Goal: Transaction & Acquisition: Purchase product/service

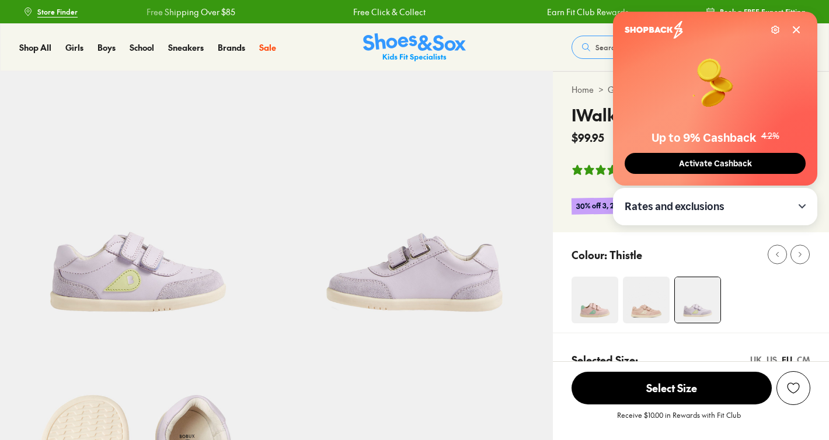
select select "*"
click at [796, 32] on icon at bounding box center [796, 29] width 9 height 9
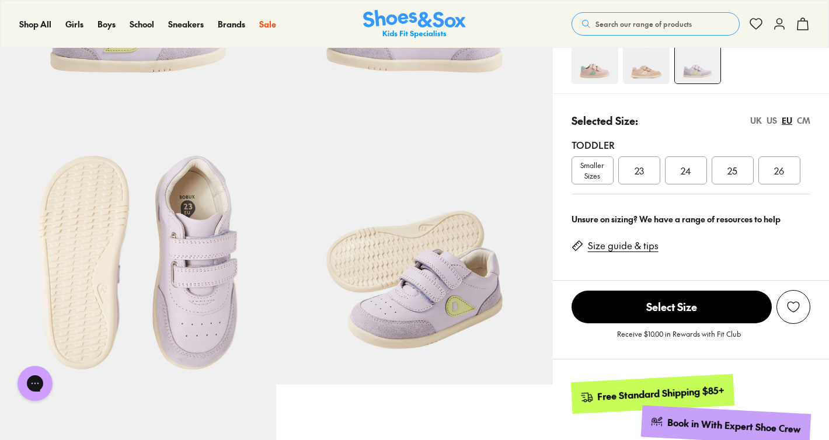
scroll to position [241, 0]
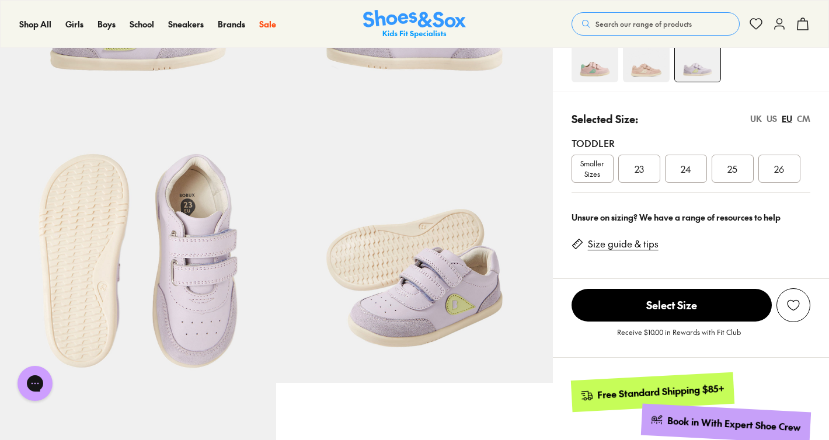
click at [412, 427] on div at bounding box center [276, 244] width 553 height 829
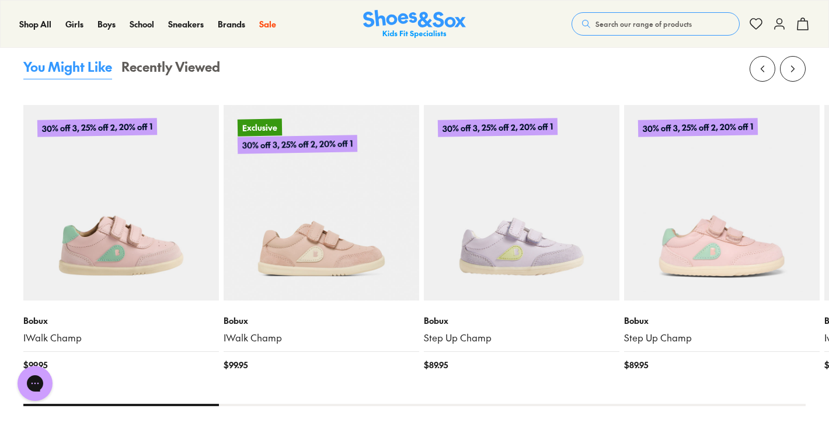
scroll to position [946, 0]
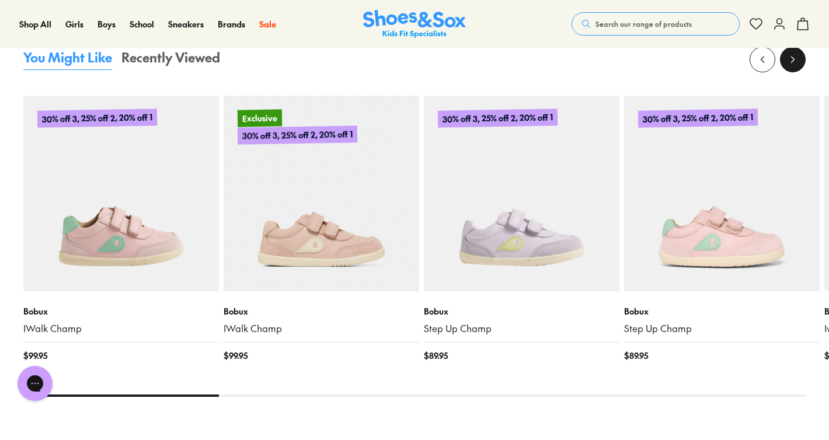
click at [799, 65] on button at bounding box center [793, 60] width 26 height 26
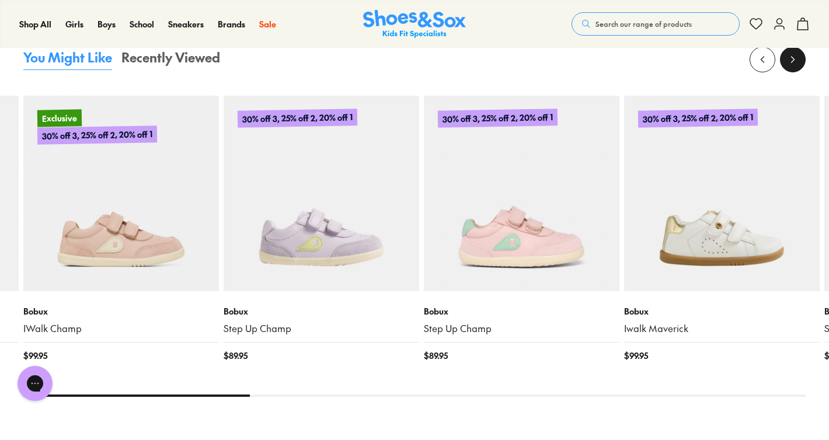
click at [799, 65] on button at bounding box center [793, 60] width 26 height 26
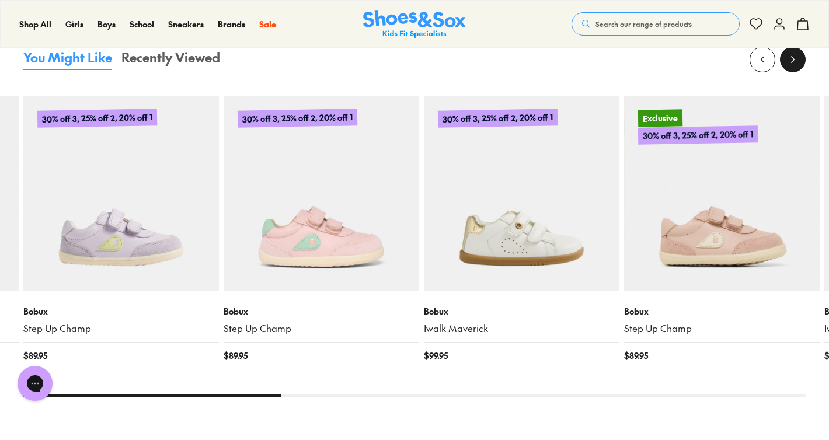
click at [796, 67] on button at bounding box center [793, 60] width 26 height 26
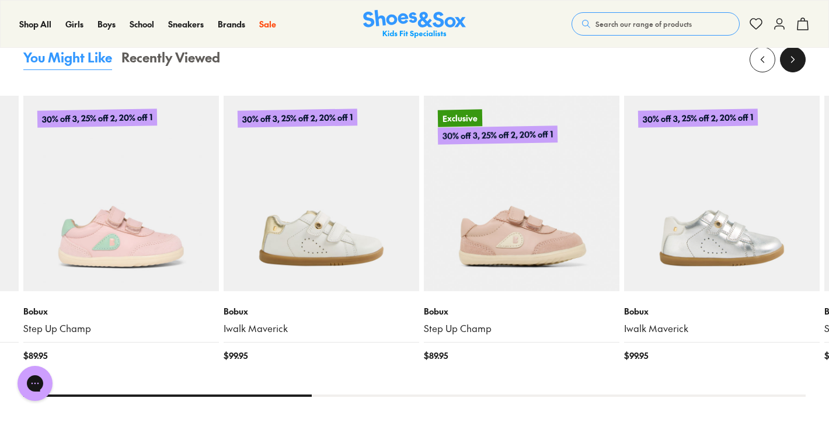
click at [796, 67] on button at bounding box center [793, 60] width 26 height 26
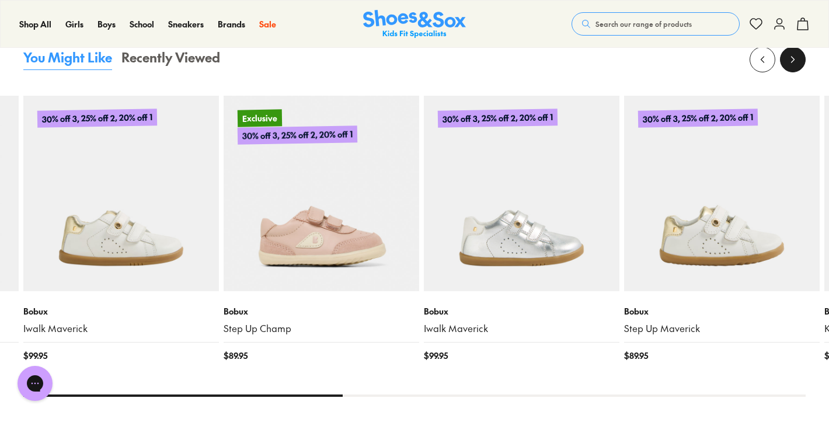
click at [796, 67] on button at bounding box center [793, 60] width 26 height 26
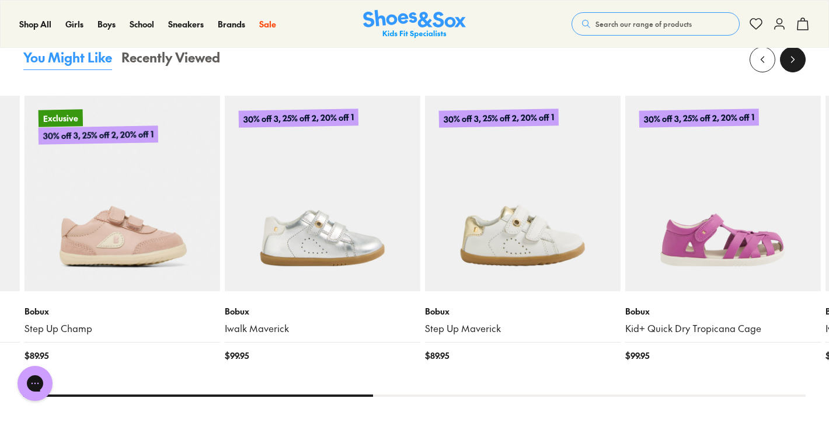
click at [796, 67] on button at bounding box center [793, 60] width 26 height 26
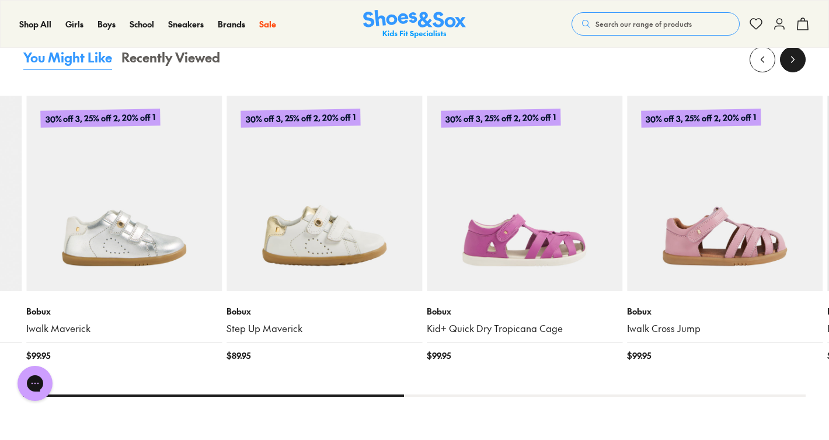
click at [796, 67] on button at bounding box center [793, 60] width 26 height 26
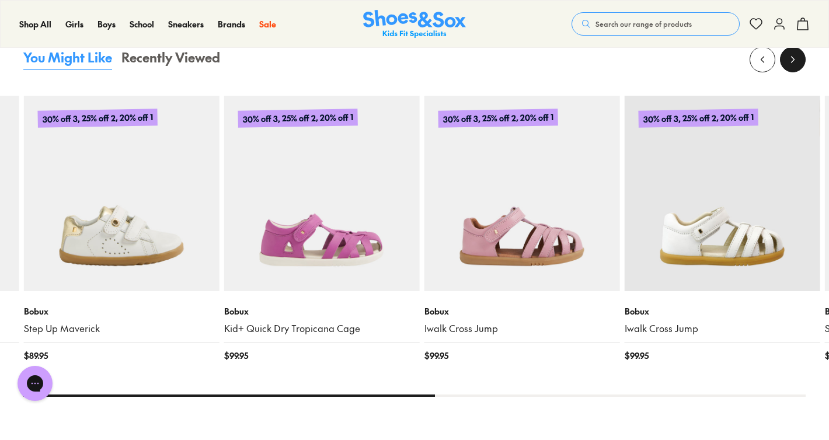
click at [796, 67] on button at bounding box center [793, 60] width 26 height 26
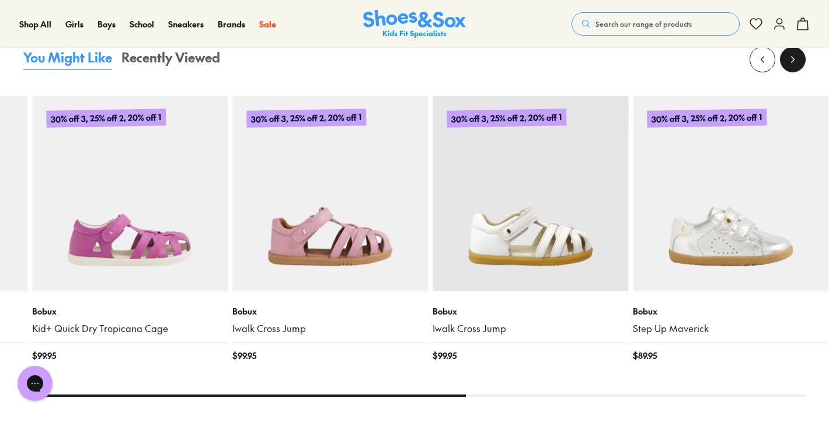
click at [796, 67] on button at bounding box center [793, 60] width 26 height 26
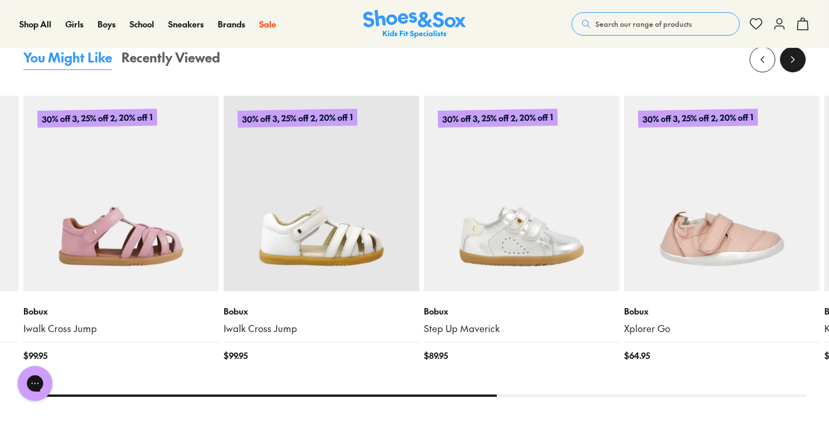
click at [796, 67] on button at bounding box center [793, 60] width 26 height 26
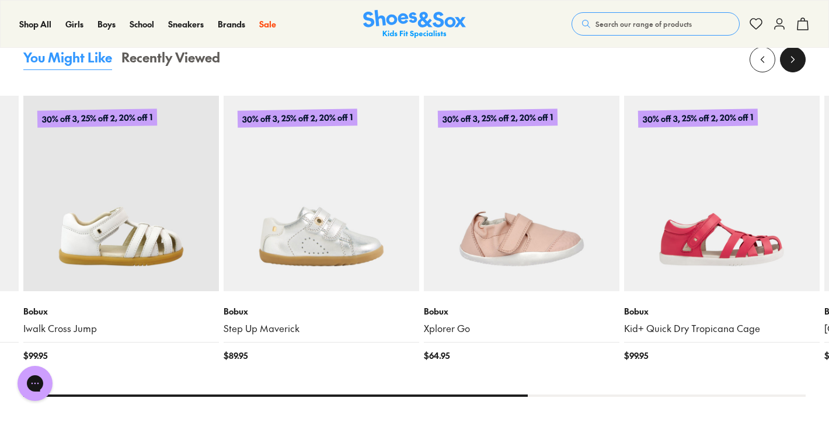
click at [796, 67] on button at bounding box center [793, 60] width 26 height 26
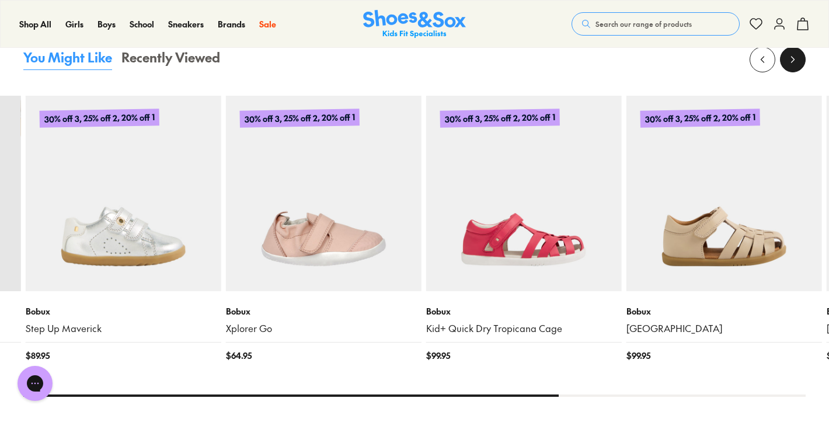
click at [796, 67] on button at bounding box center [793, 60] width 26 height 26
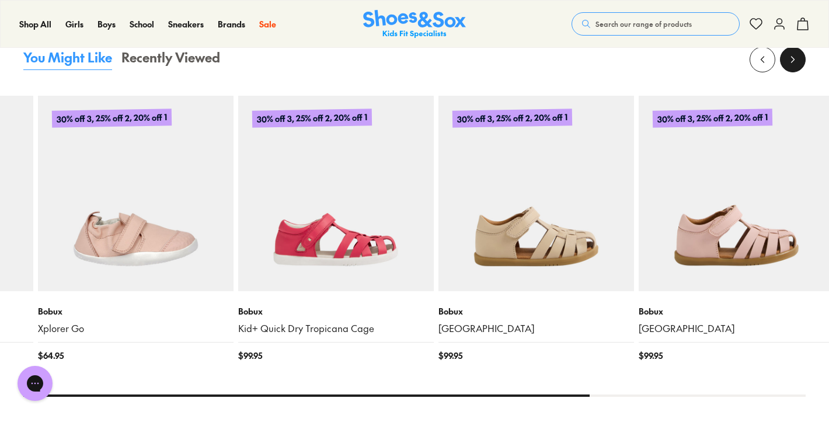
click at [796, 67] on button at bounding box center [793, 60] width 26 height 26
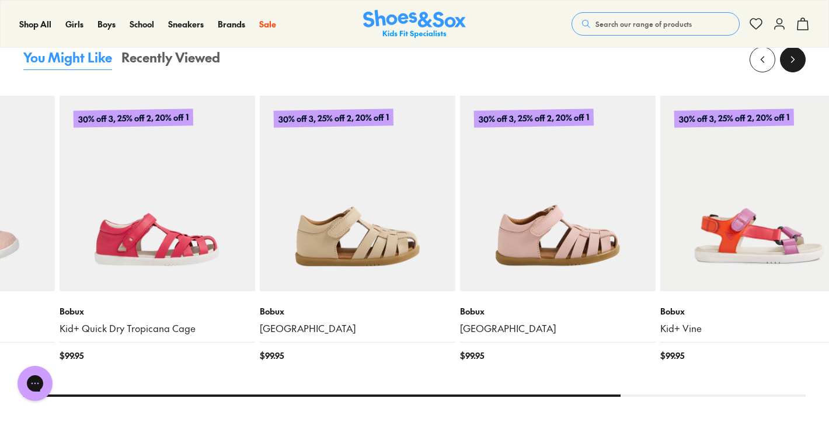
click at [796, 67] on button at bounding box center [793, 60] width 26 height 26
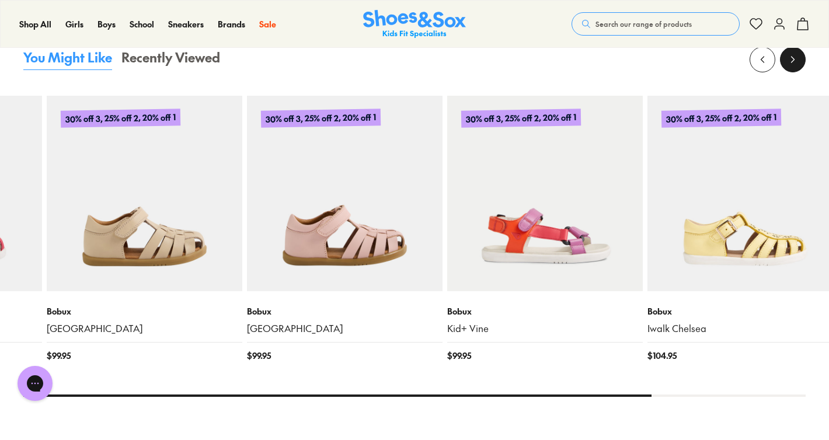
click at [796, 67] on button at bounding box center [793, 60] width 26 height 26
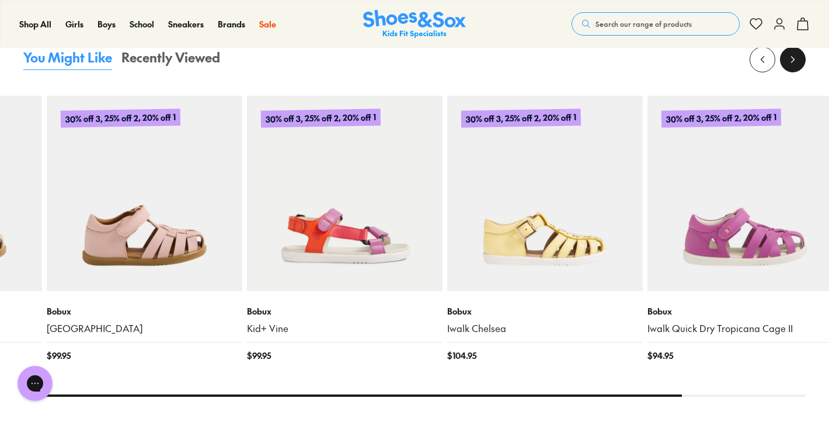
click at [796, 67] on button at bounding box center [793, 60] width 26 height 26
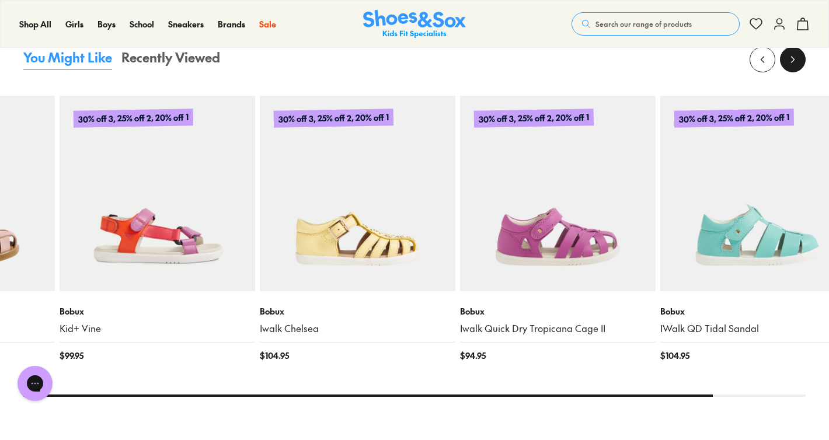
click at [796, 67] on button at bounding box center [793, 60] width 26 height 26
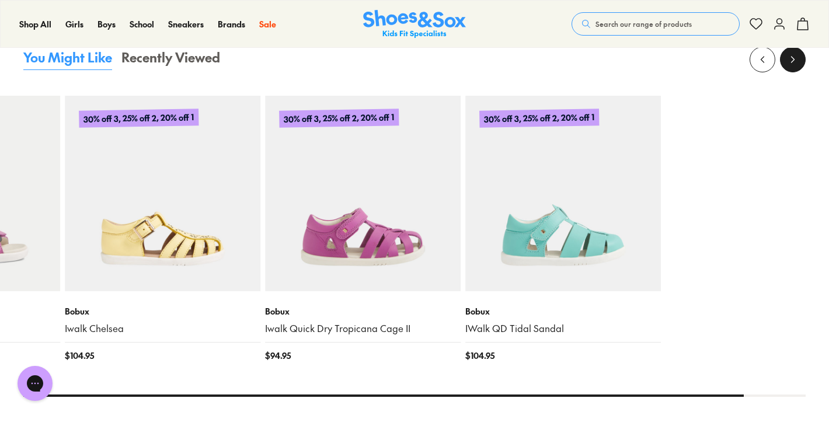
click at [796, 67] on button at bounding box center [793, 60] width 26 height 26
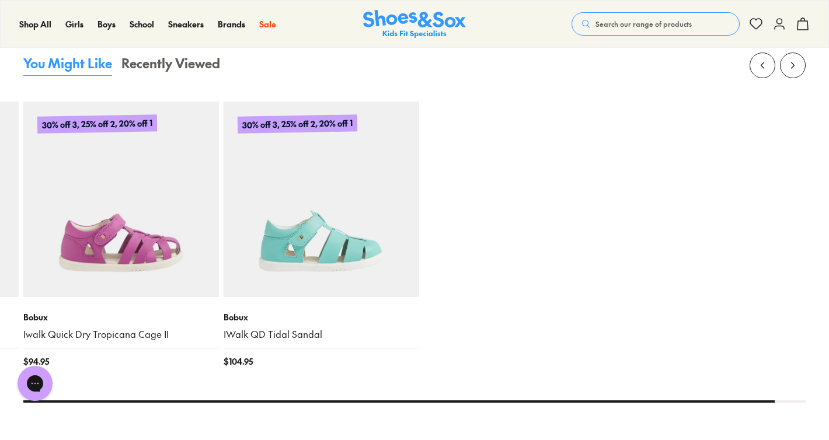
scroll to position [935, 0]
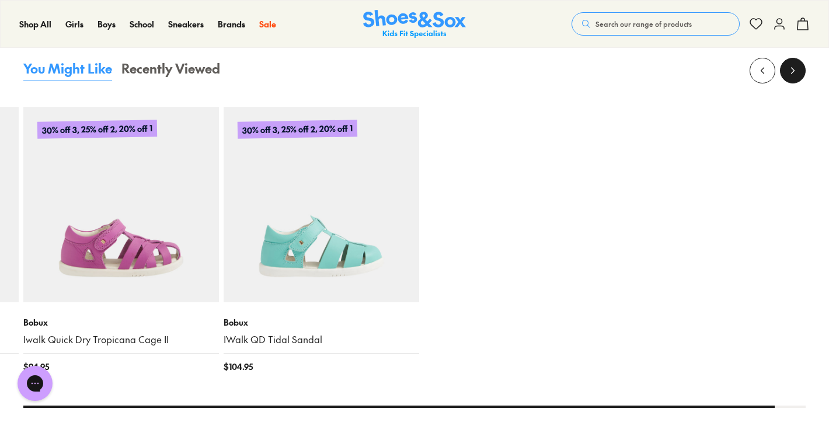
click at [797, 78] on button at bounding box center [793, 71] width 26 height 26
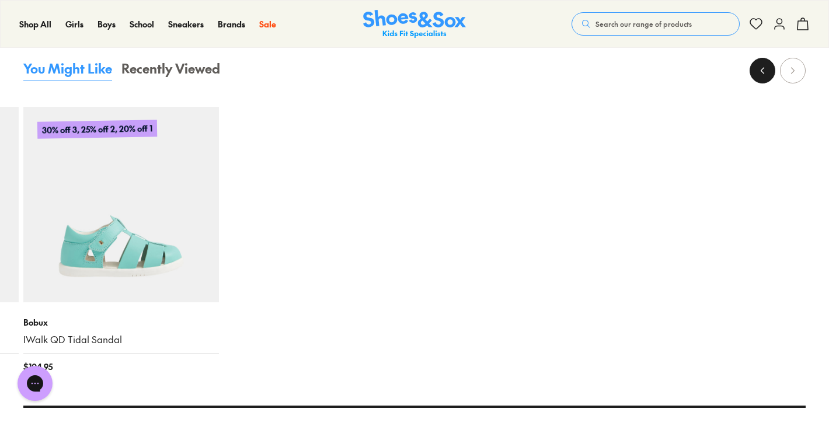
click at [770, 77] on button at bounding box center [763, 71] width 26 height 26
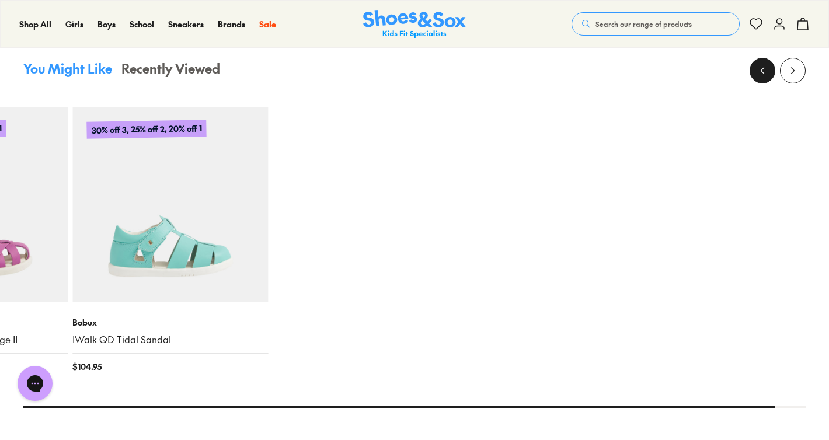
click at [770, 77] on button at bounding box center [763, 71] width 26 height 26
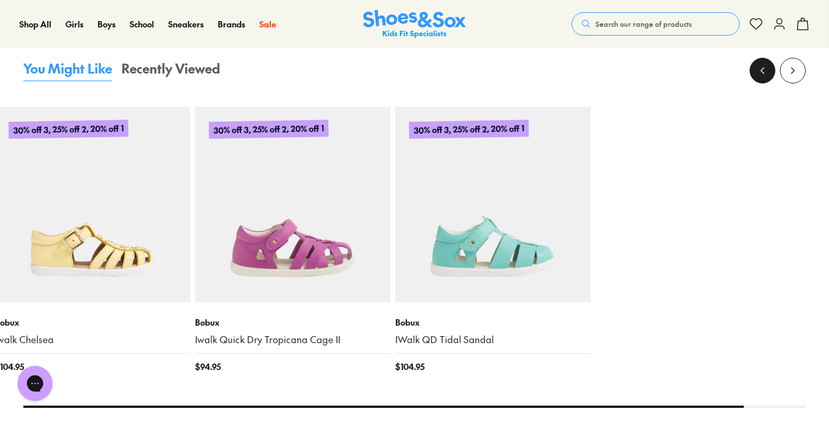
click at [770, 77] on button at bounding box center [763, 71] width 26 height 26
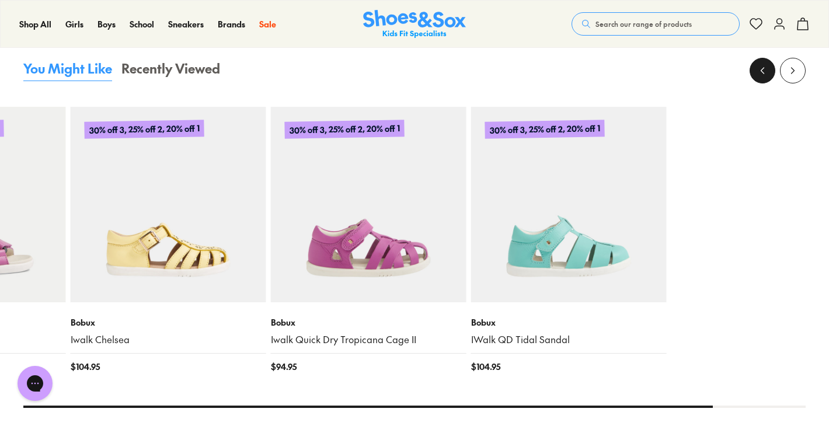
click at [770, 77] on button at bounding box center [763, 71] width 26 height 26
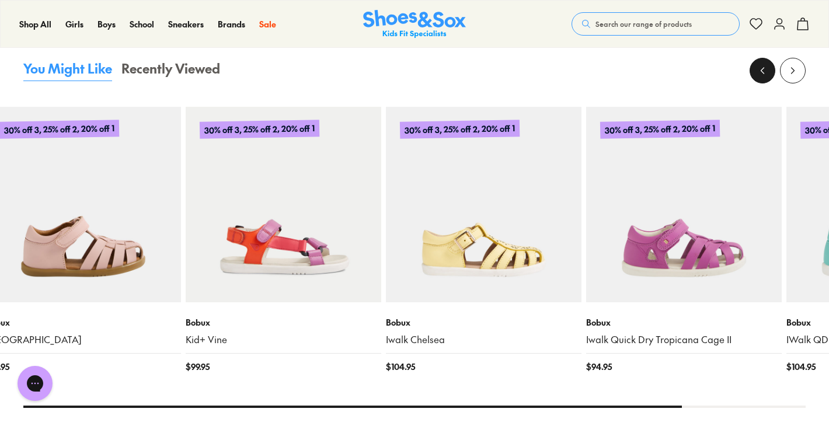
click at [770, 77] on button at bounding box center [763, 71] width 26 height 26
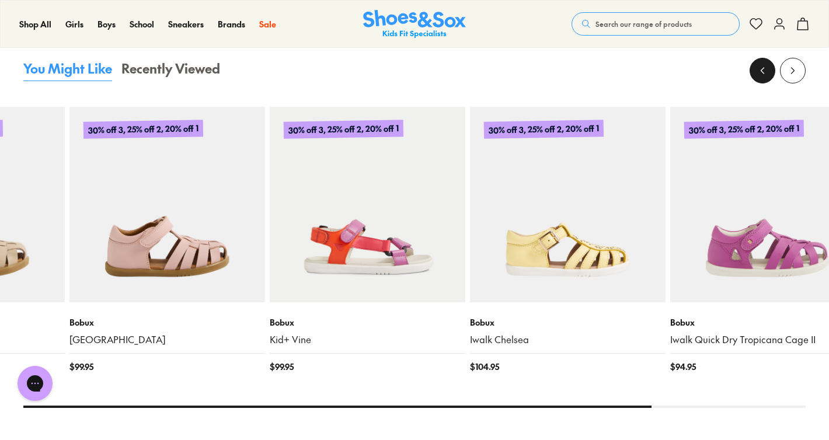
click at [770, 77] on button at bounding box center [763, 71] width 26 height 26
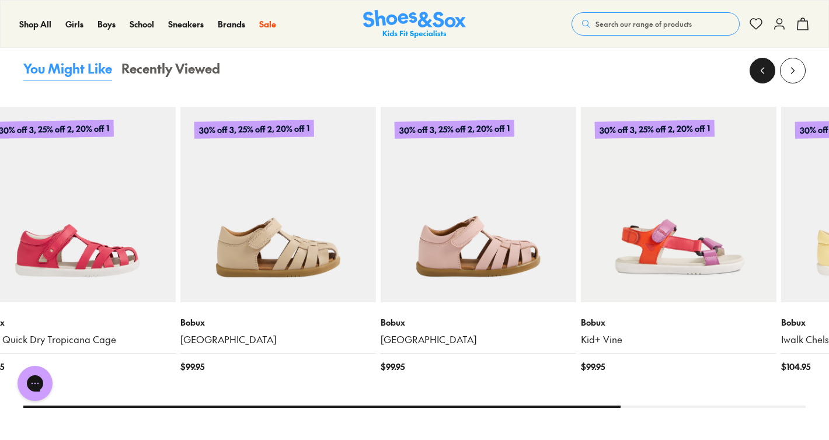
click at [770, 77] on button at bounding box center [763, 71] width 26 height 26
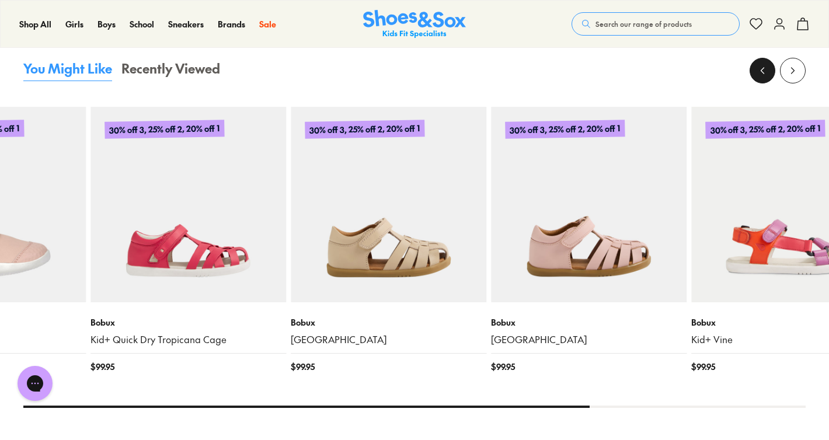
click at [770, 77] on button at bounding box center [763, 71] width 26 height 26
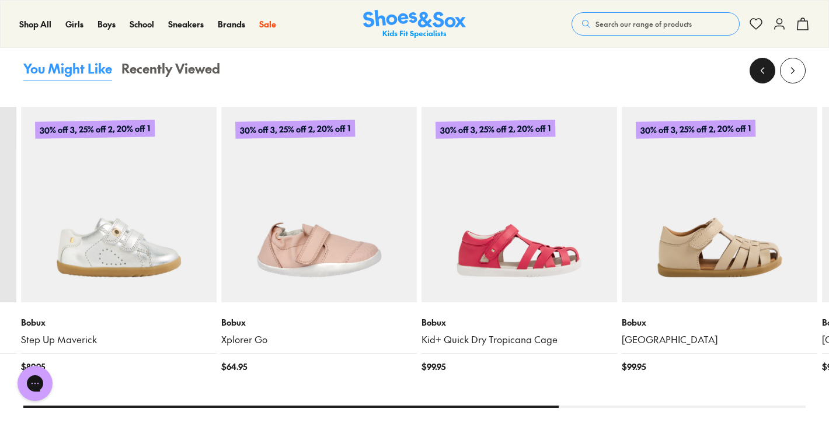
click at [770, 77] on button at bounding box center [763, 71] width 26 height 26
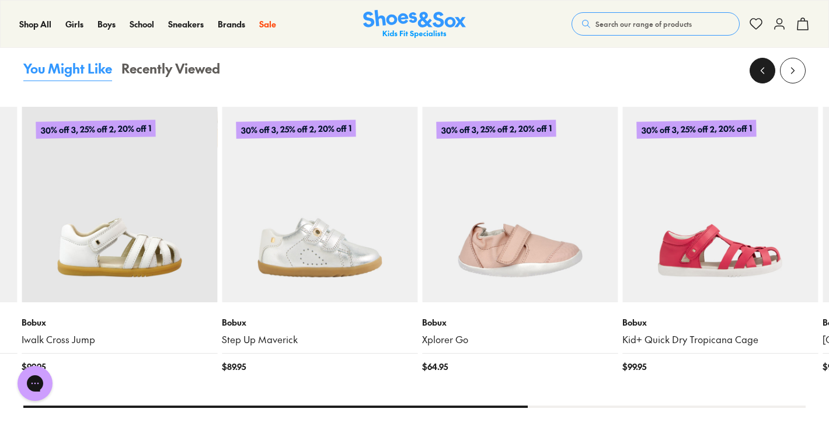
click at [770, 77] on button at bounding box center [763, 71] width 26 height 26
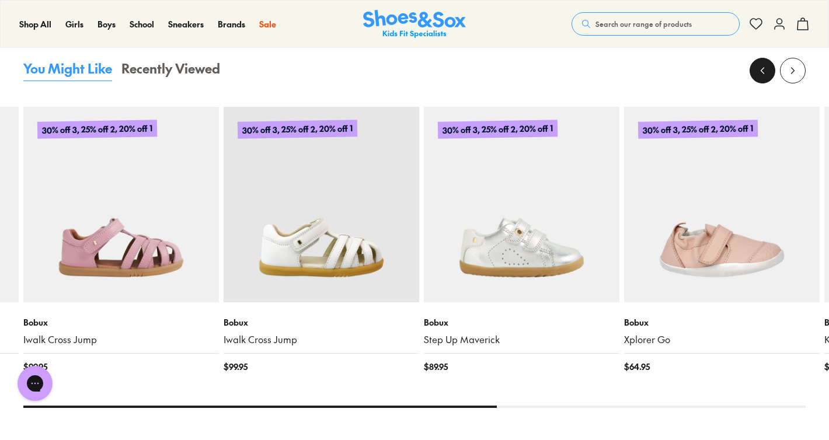
click at [770, 77] on button at bounding box center [763, 71] width 26 height 26
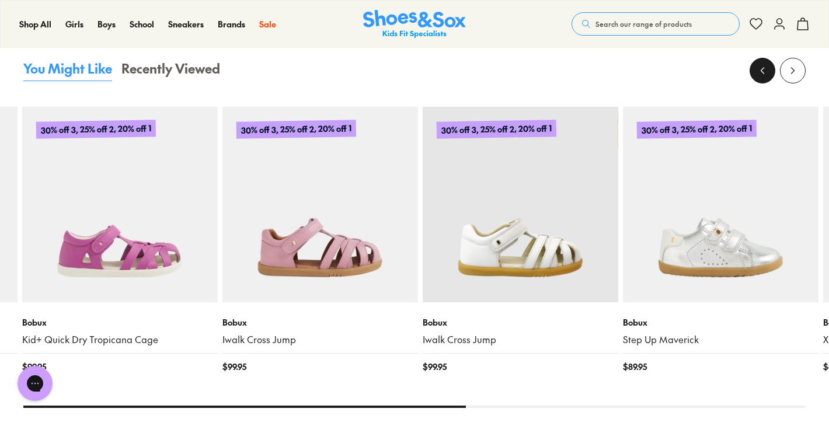
click at [770, 77] on button at bounding box center [763, 71] width 26 height 26
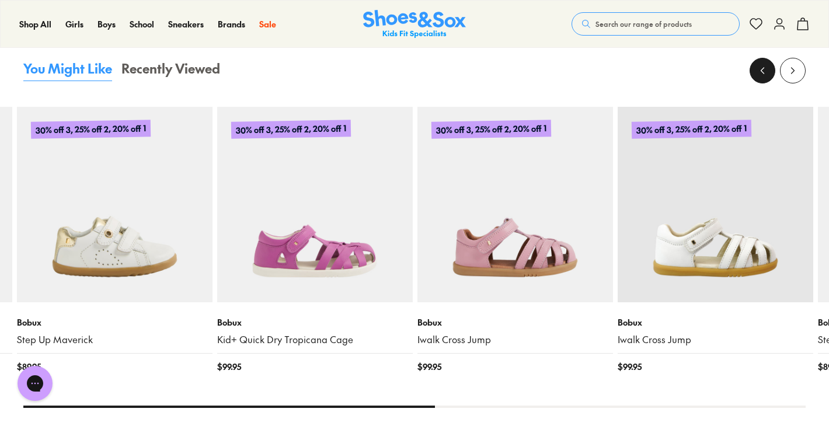
click at [770, 77] on button at bounding box center [763, 71] width 26 height 26
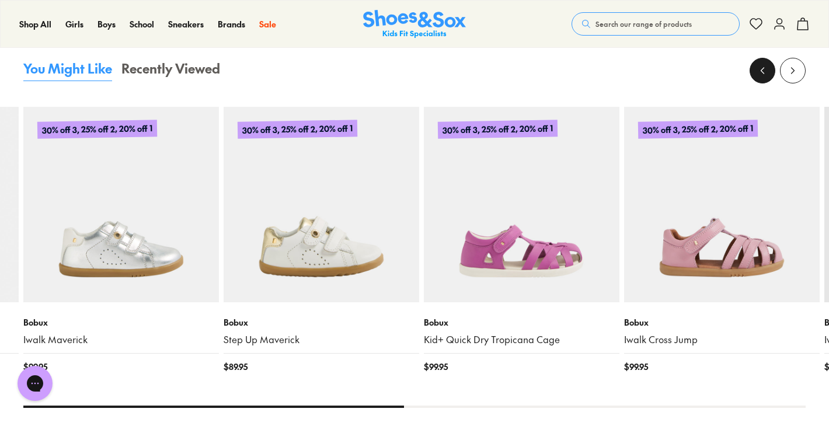
click at [770, 77] on button at bounding box center [763, 71] width 26 height 26
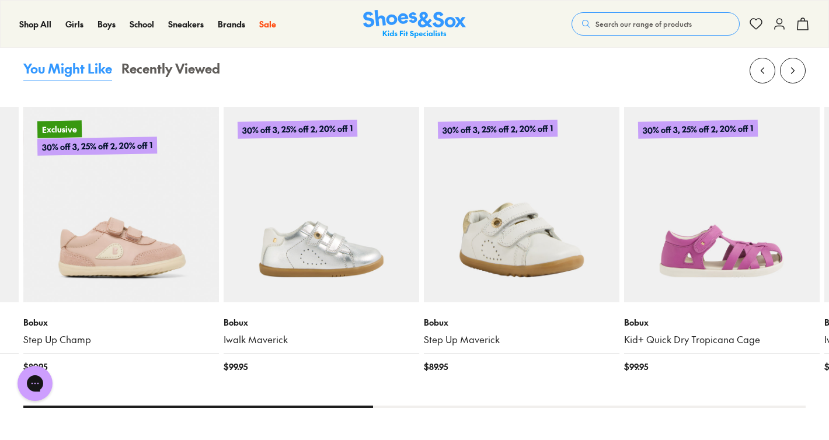
click at [458, 337] on link "Step Up Maverick" at bounding box center [522, 339] width 196 height 13
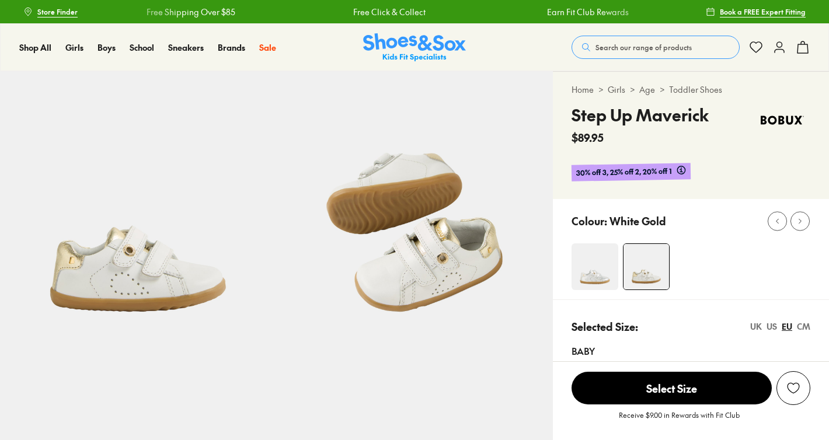
scroll to position [147, 0]
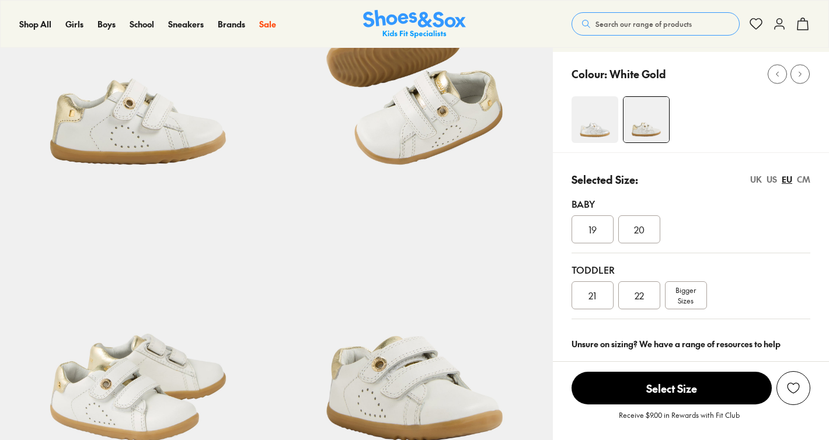
click at [685, 295] on span "Bigger Sizes" at bounding box center [685, 295] width 20 height 21
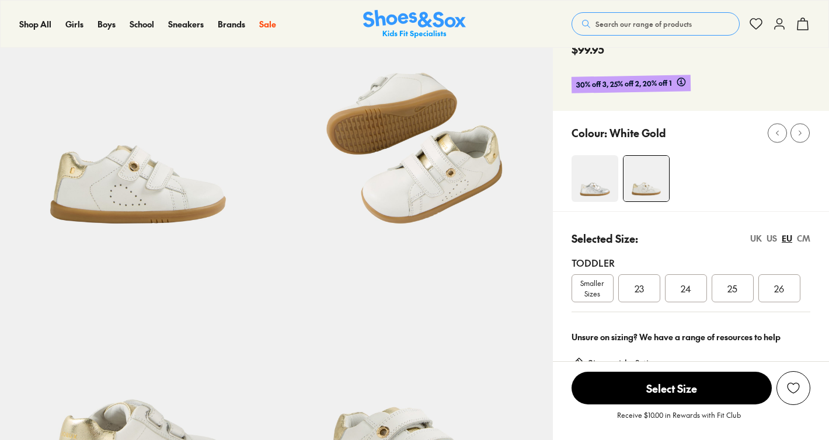
scroll to position [88, 0]
click at [732, 296] on div "25" at bounding box center [733, 289] width 42 height 28
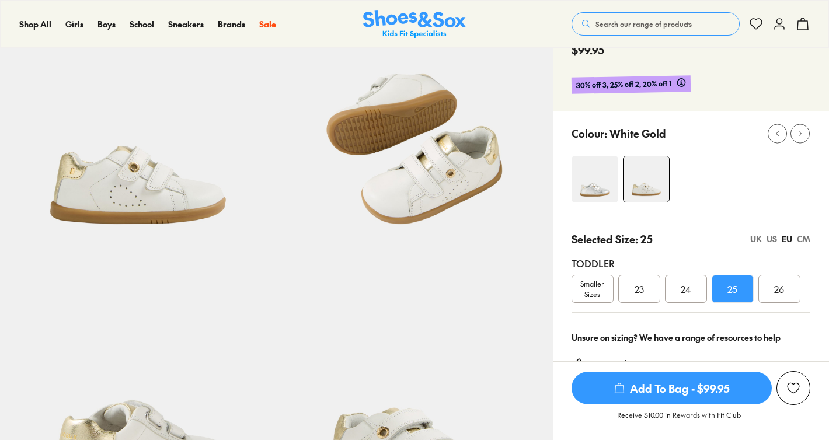
select select "*"
click at [745, 222] on div "Selected Size: 25 UK US EU CM Toddler Smaller Sizes 23 24 25 26" at bounding box center [691, 267] width 276 height 110
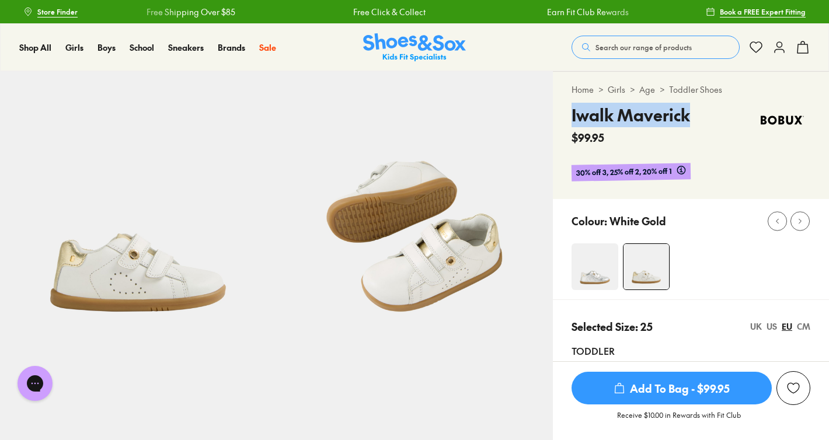
drag, startPoint x: 688, startPoint y: 117, endPoint x: 569, endPoint y: 113, distance: 119.2
click at [569, 113] on div "Home > Girls > Age > Toddler Shoes Iwalk Maverick $99.95 30% off 3, 25% off 2, …" at bounding box center [691, 135] width 276 height 127
copy h4 "Iwalk Maverick"
